Goal: Navigation & Orientation: Find specific page/section

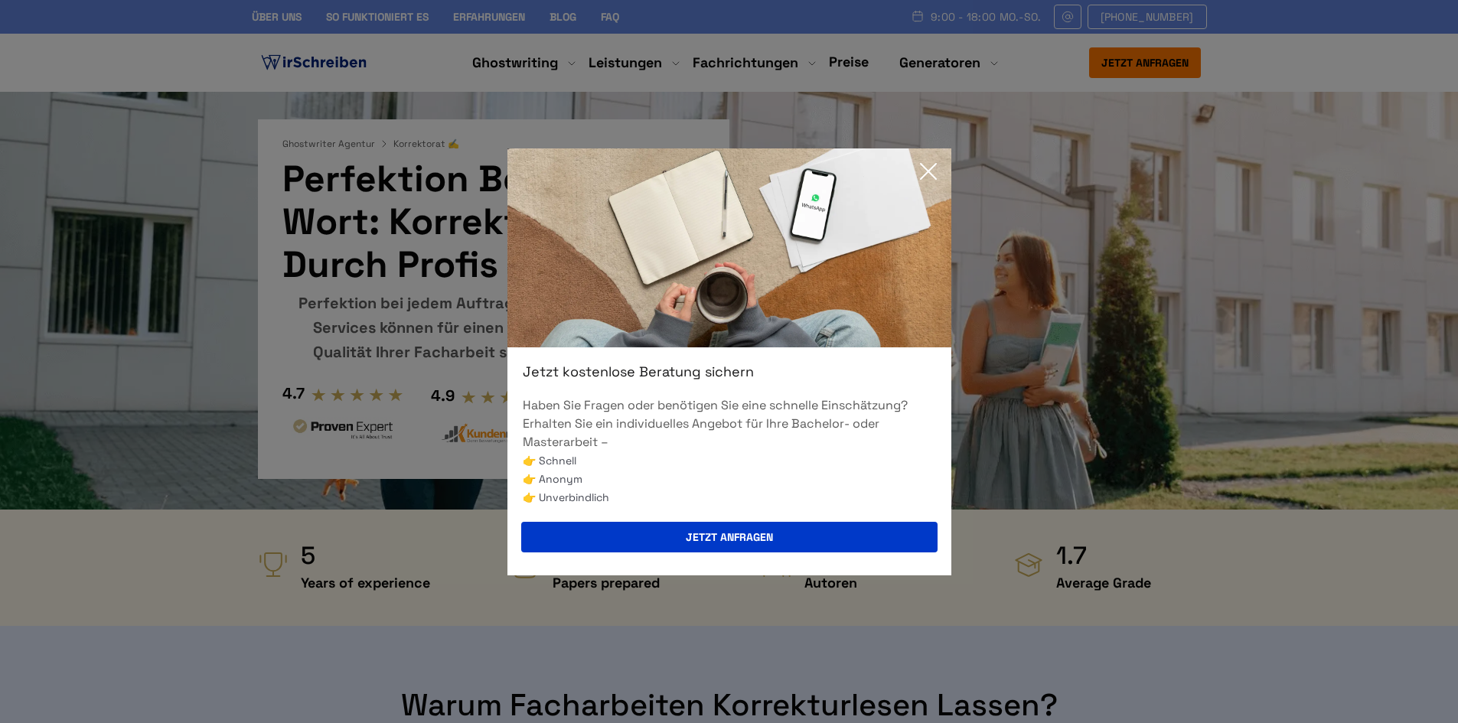
click at [932, 177] on icon at bounding box center [928, 171] width 31 height 31
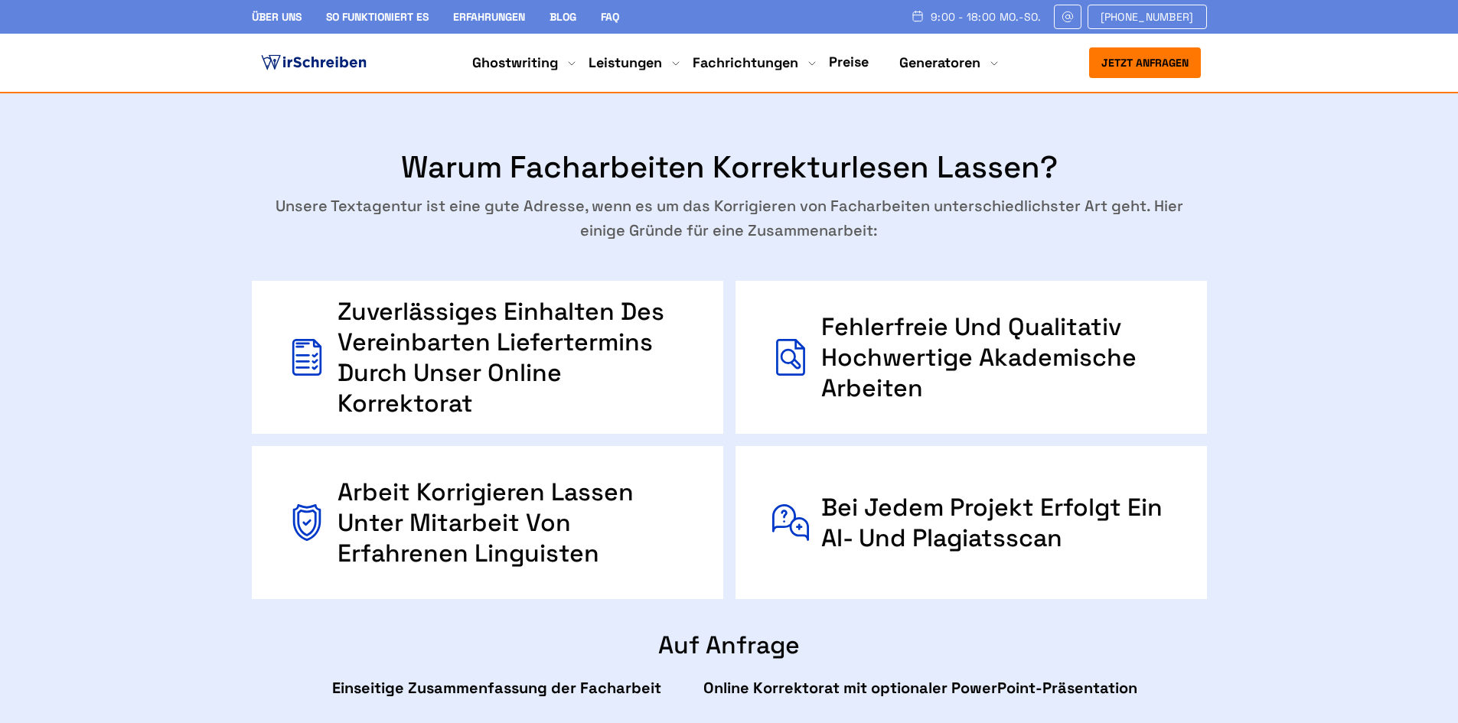
scroll to position [536, 0]
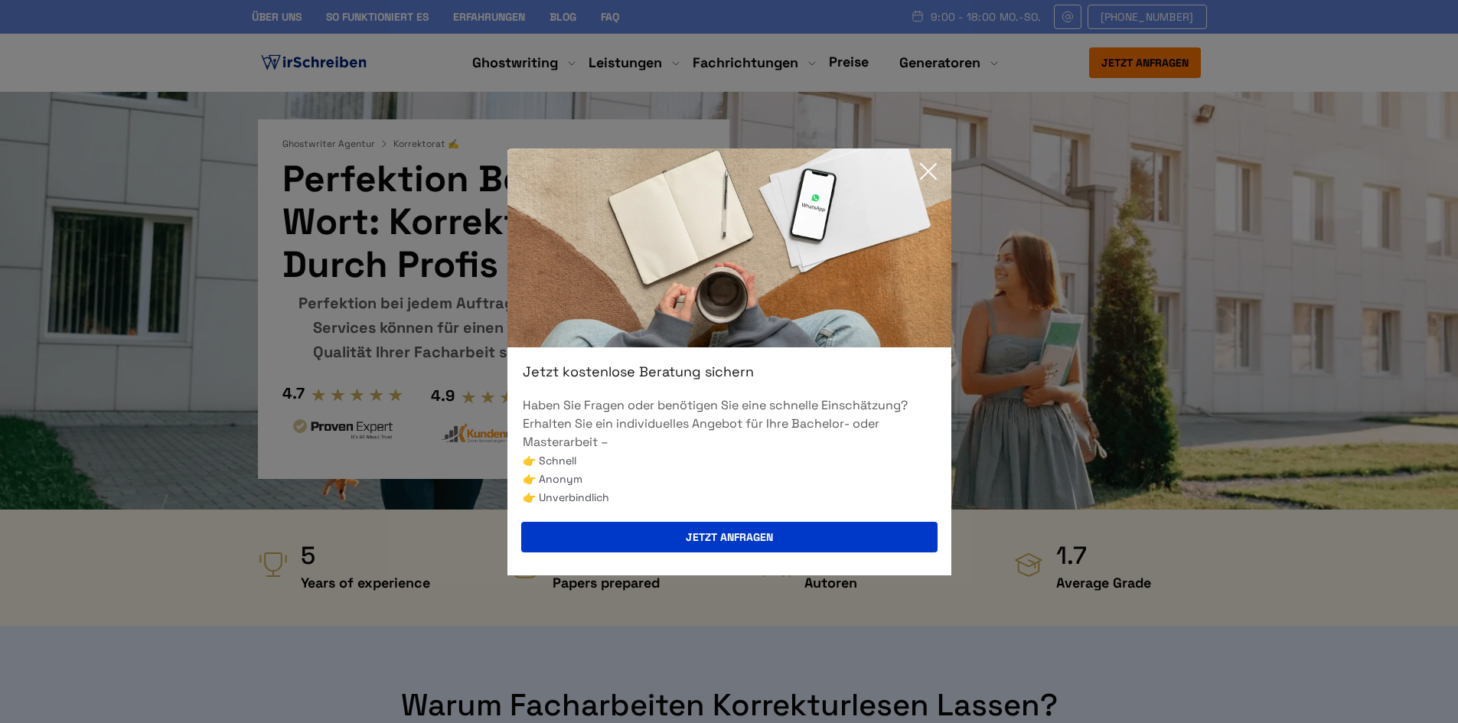
click at [923, 162] on icon at bounding box center [928, 171] width 31 height 31
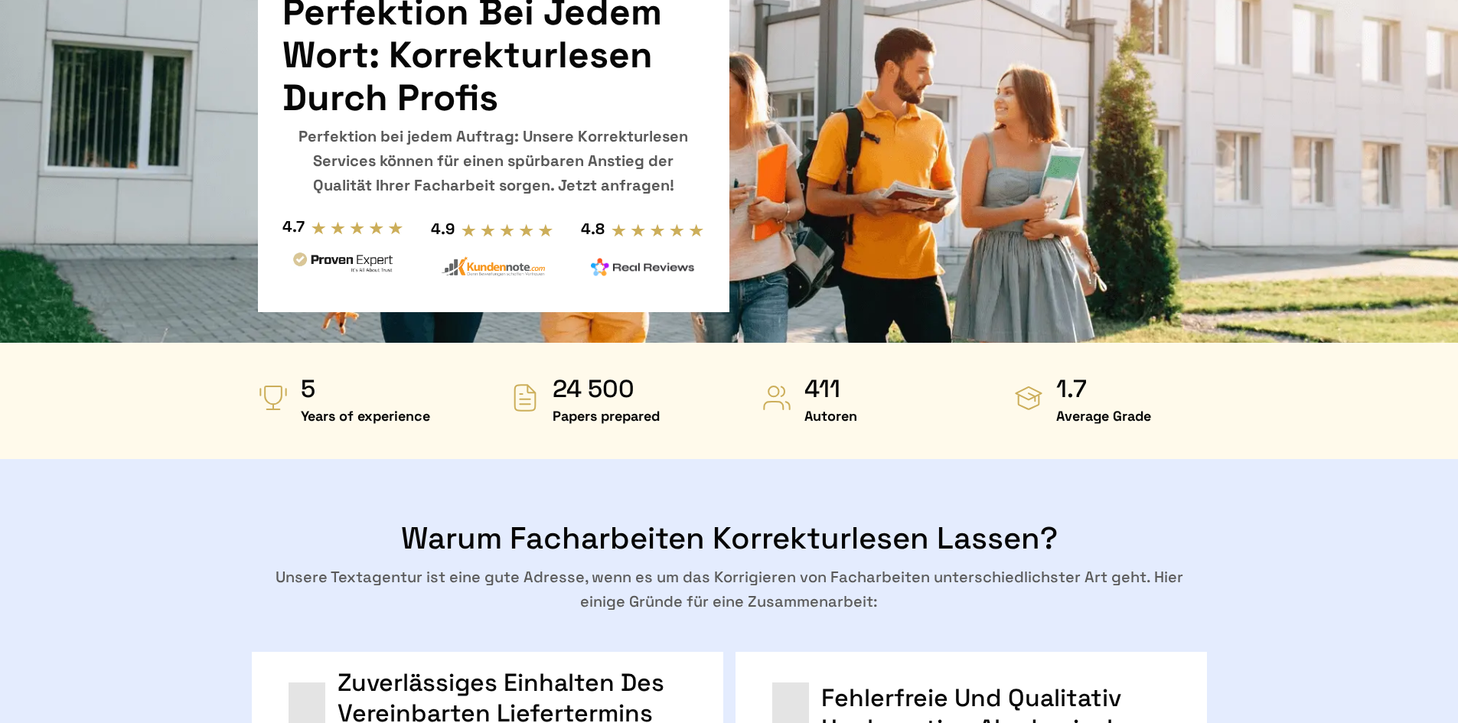
scroll to position [536, 0]
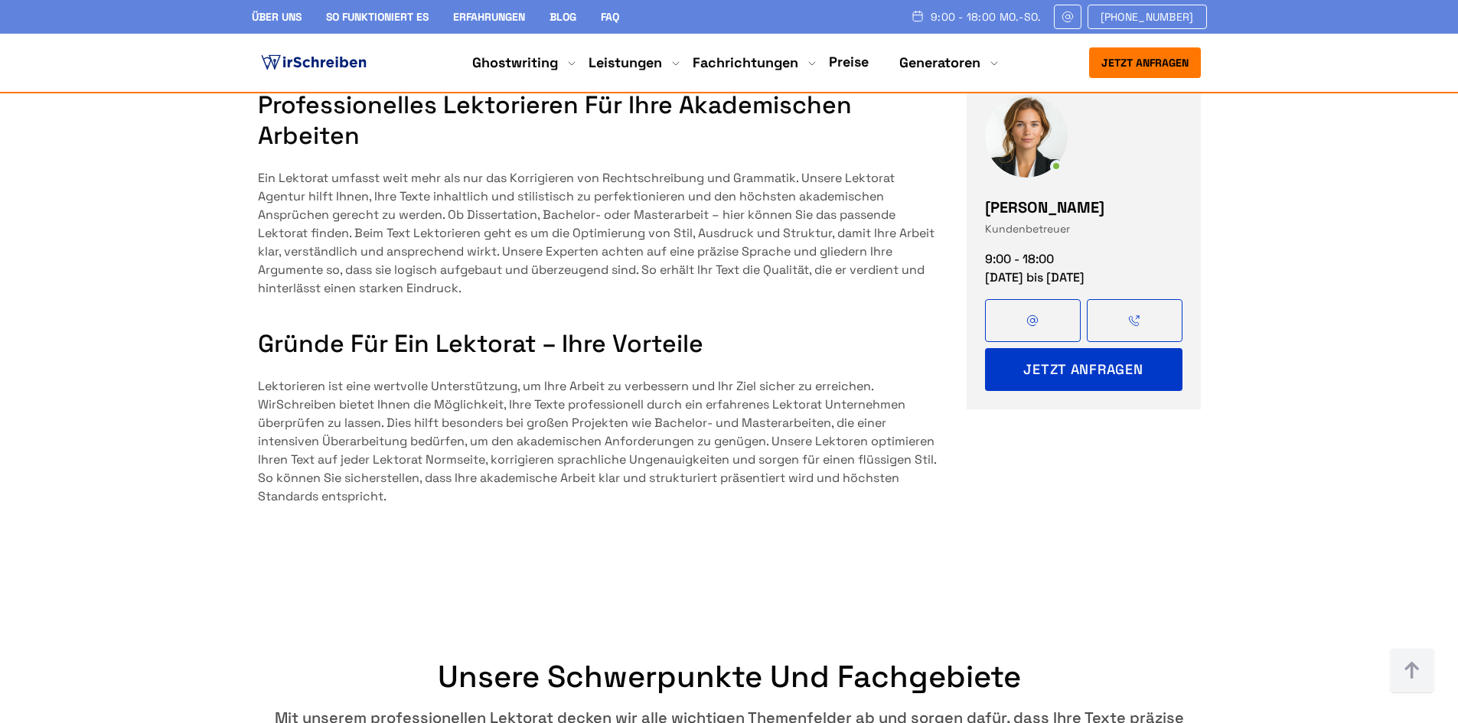
scroll to position [1148, 0]
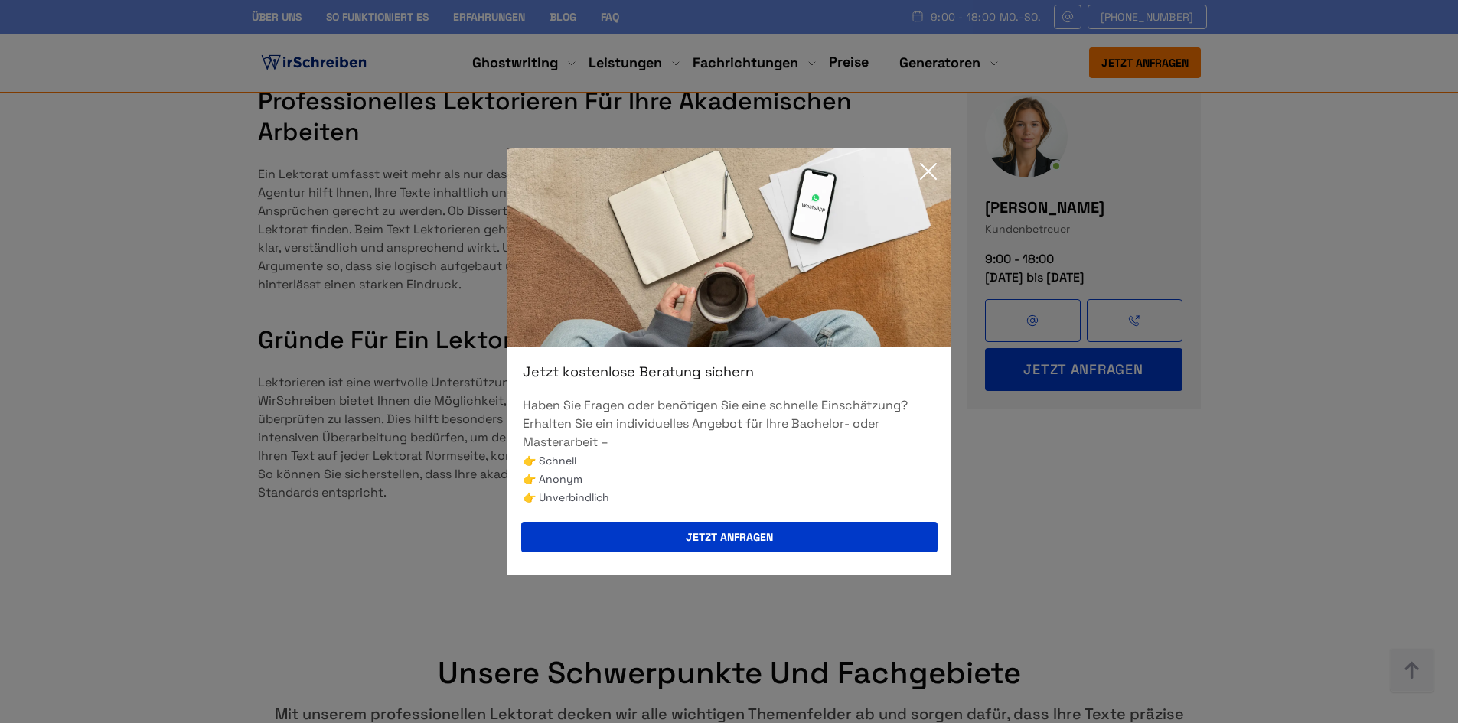
click at [927, 171] on icon at bounding box center [928, 171] width 15 height 15
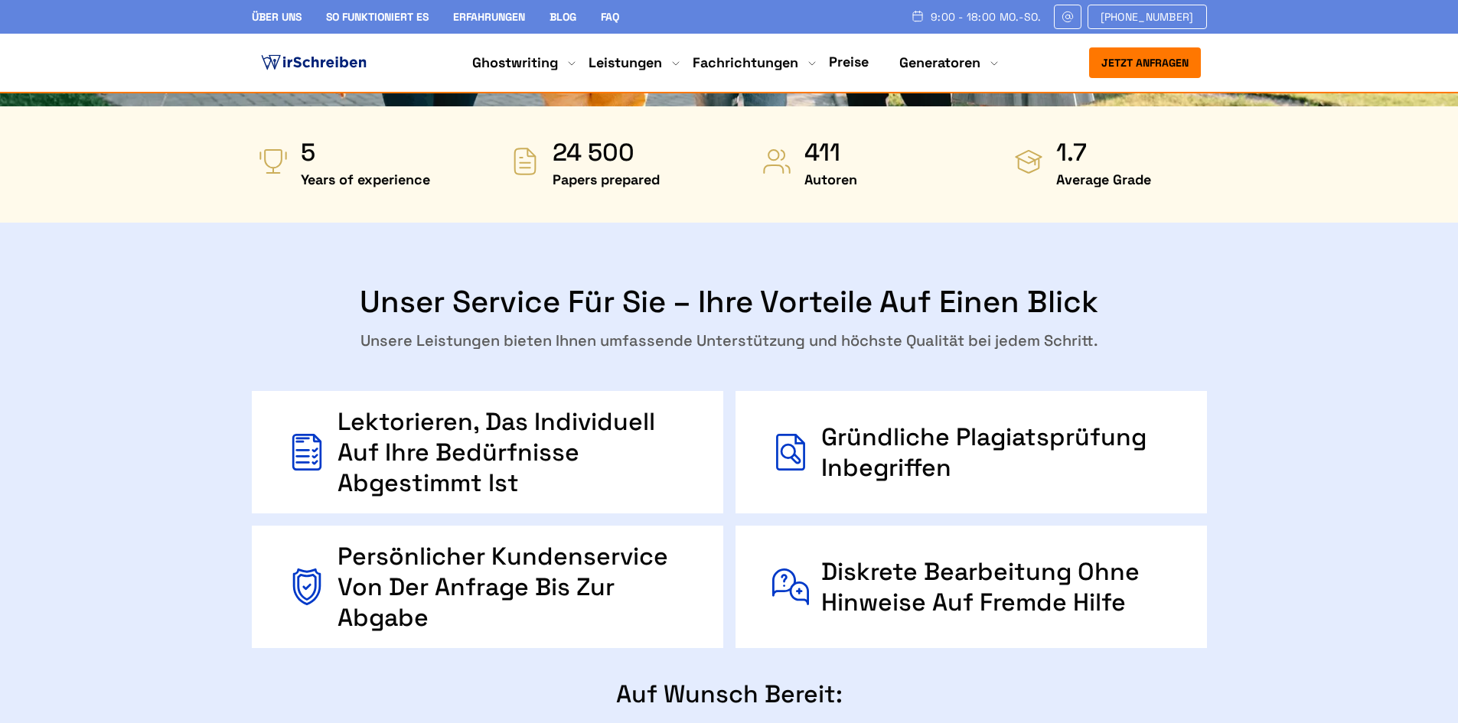
scroll to position [230, 0]
